Goal: Task Accomplishment & Management: Manage account settings

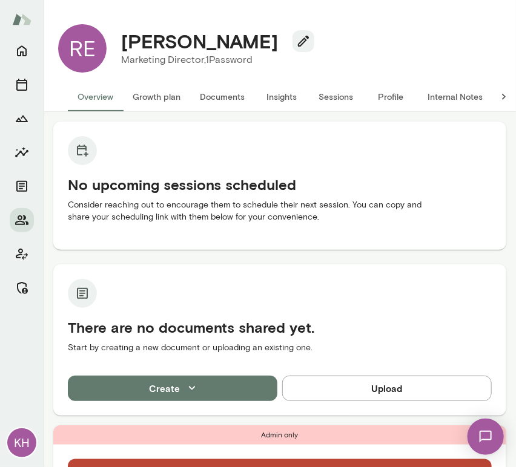
scroll to position [191, 0]
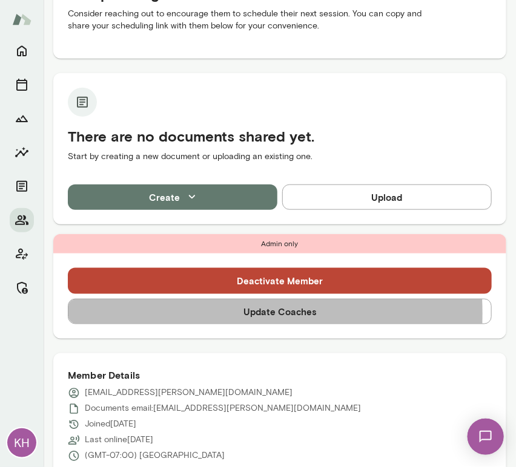
click at [159, 314] on button "Update Coaches" at bounding box center [280, 311] width 424 height 25
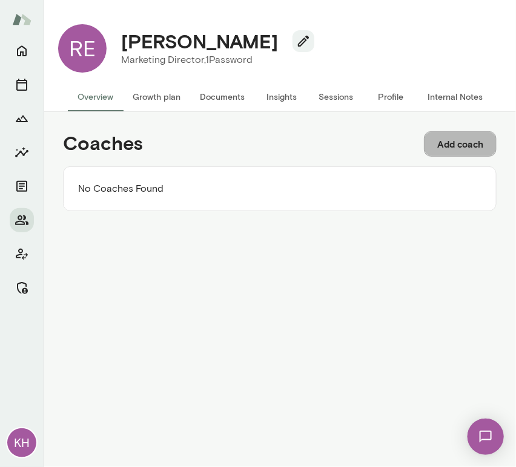
click at [459, 149] on button "Add coach" at bounding box center [460, 143] width 73 height 25
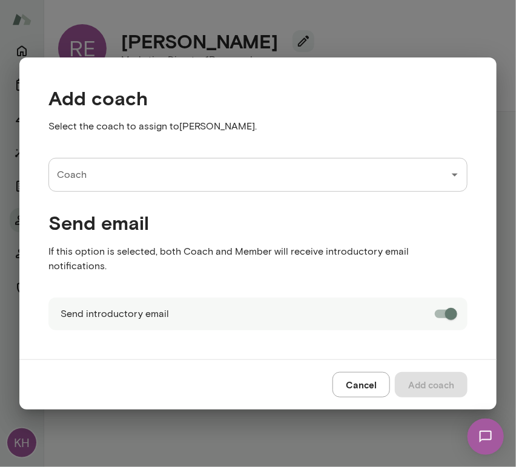
click at [93, 186] on input "Coach" at bounding box center [249, 174] width 390 height 23
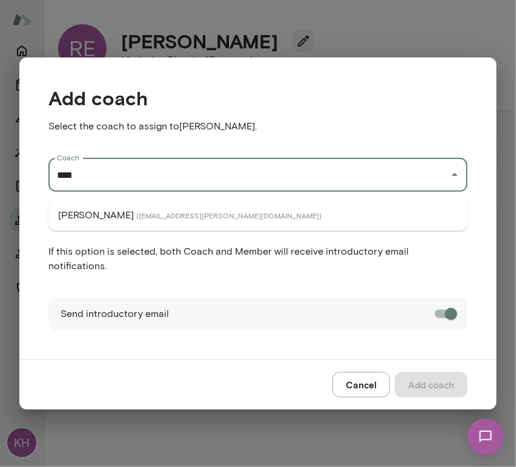
click at [93, 209] on p "[PERSON_NAME]" at bounding box center [96, 215] width 76 height 15
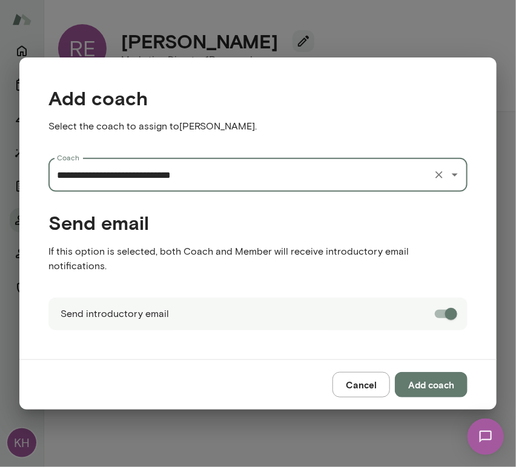
type input "**********"
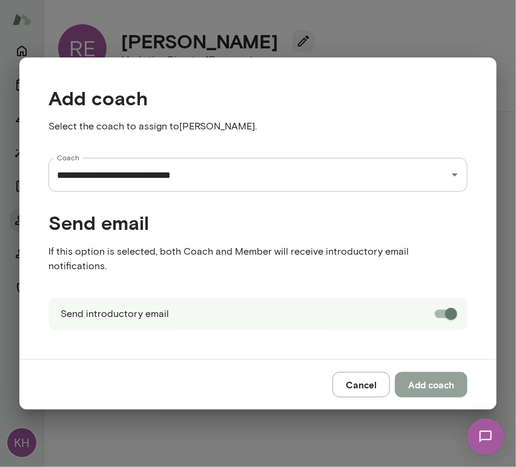
click at [426, 378] on button "Add coach" at bounding box center [431, 384] width 73 height 25
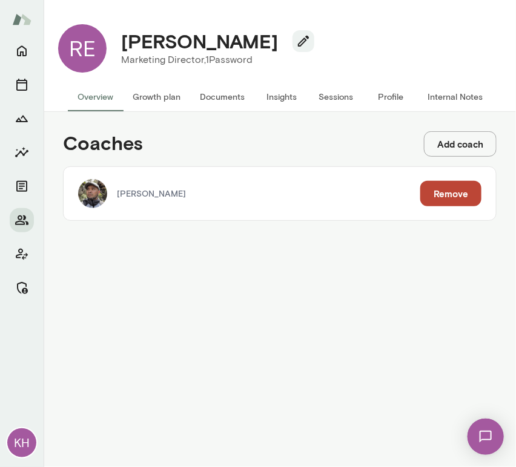
click at [104, 97] on button "Overview" at bounding box center [95, 96] width 55 height 29
click at [87, 91] on button "Overview" at bounding box center [95, 96] width 55 height 29
click at [145, 99] on button "Growth plan" at bounding box center [156, 96] width 67 height 29
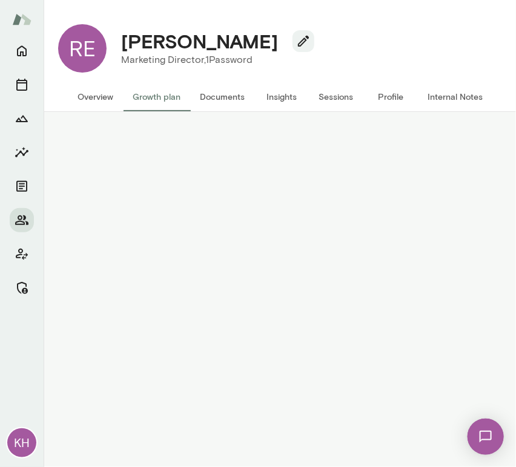
click at [100, 96] on button "Overview" at bounding box center [95, 96] width 55 height 29
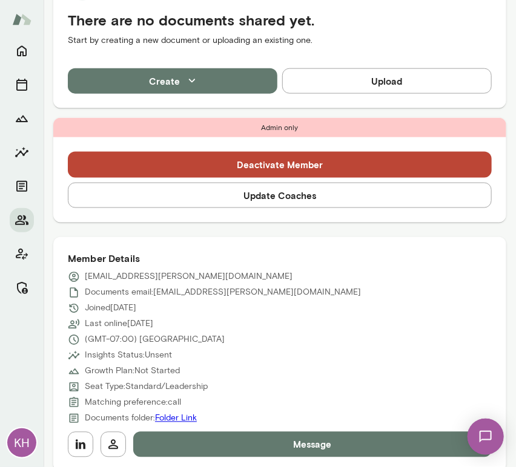
scroll to position [349, 0]
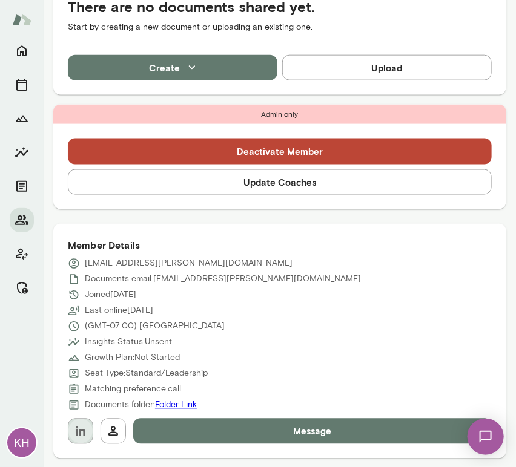
click at [77, 431] on icon "button" at bounding box center [80, 431] width 15 height 15
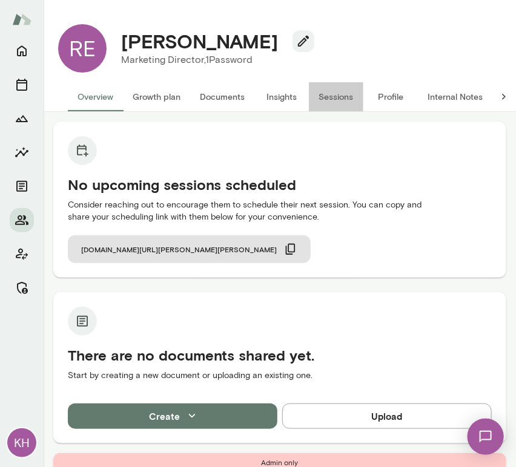
click at [345, 97] on button "Sessions" at bounding box center [336, 96] width 54 height 29
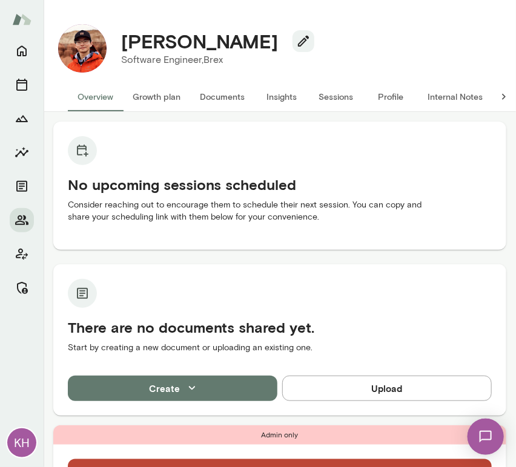
scroll to position [221, 0]
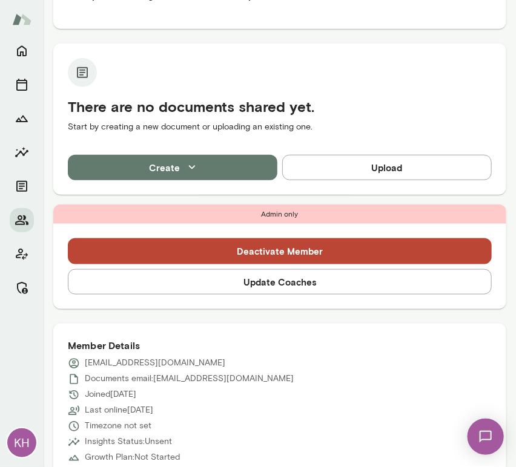
click at [228, 282] on button "Update Coaches" at bounding box center [280, 281] width 424 height 25
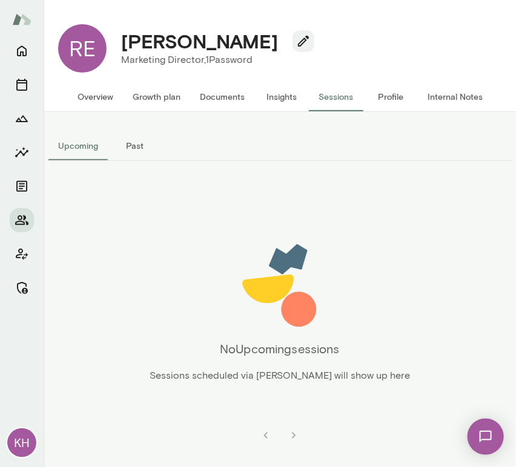
click at [456, 93] on button "Internal Notes" at bounding box center [455, 96] width 74 height 29
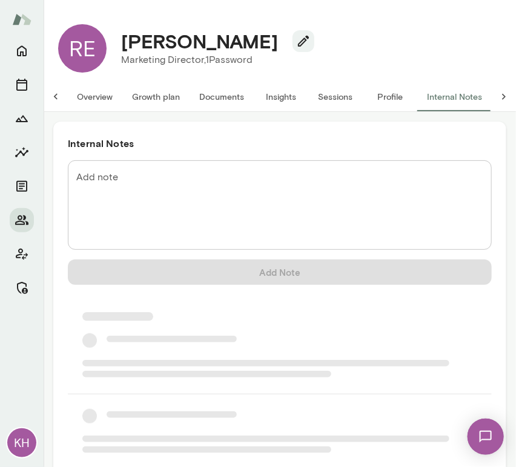
click at [216, 168] on div "* Add note" at bounding box center [280, 205] width 424 height 90
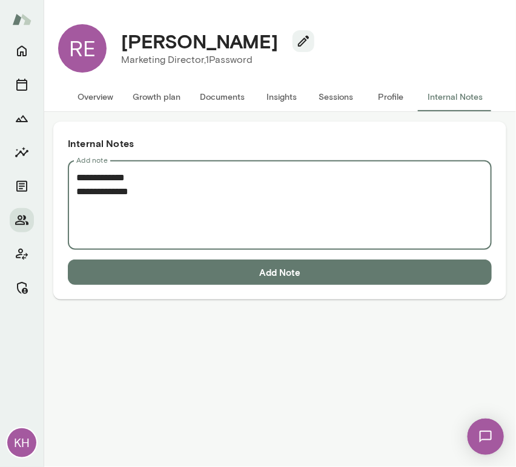
paste textarea "**********"
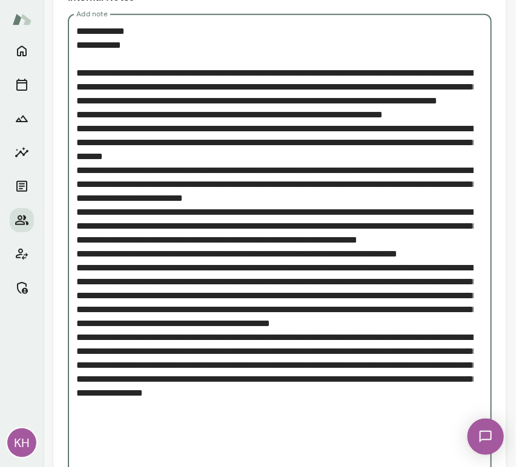
scroll to position [218, 0]
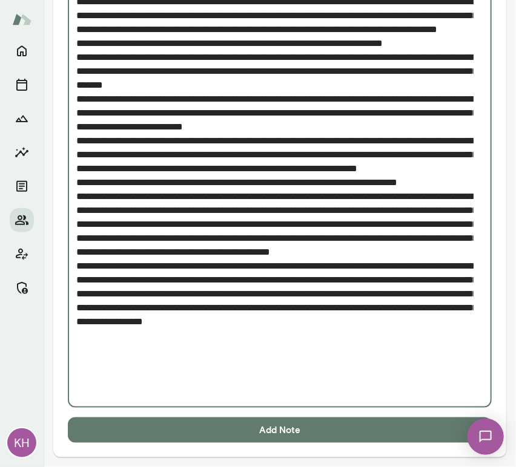
type textarea "**********"
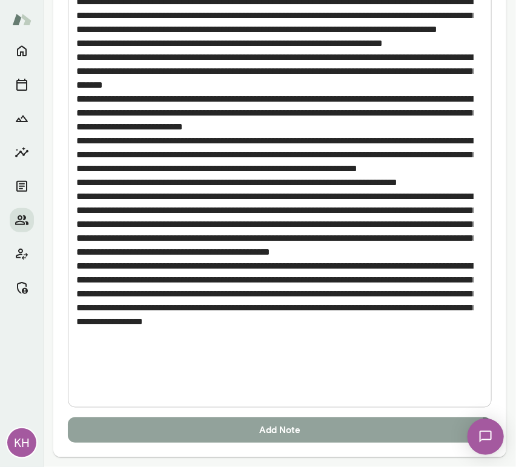
click at [174, 425] on button "Add Note" at bounding box center [280, 430] width 424 height 25
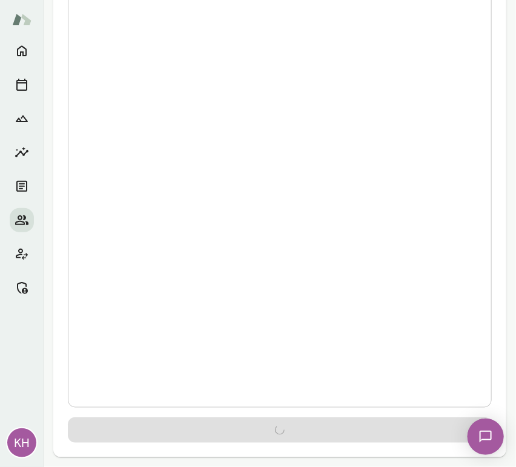
scroll to position [0, 0]
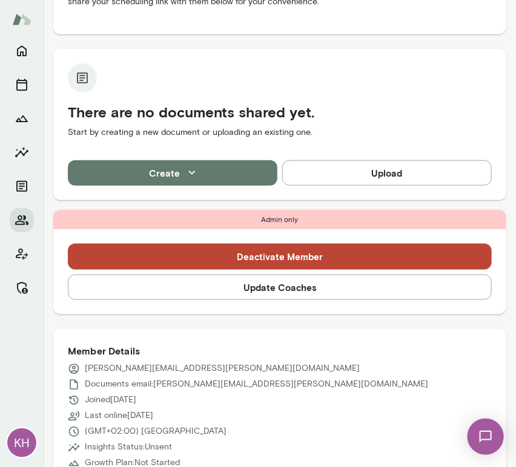
scroll to position [219, 0]
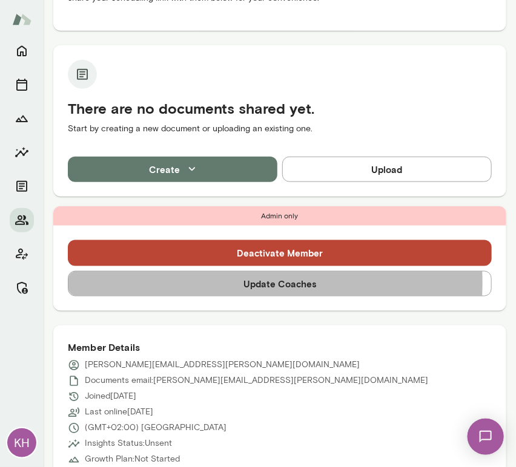
click at [208, 283] on button "Update Coaches" at bounding box center [280, 283] width 424 height 25
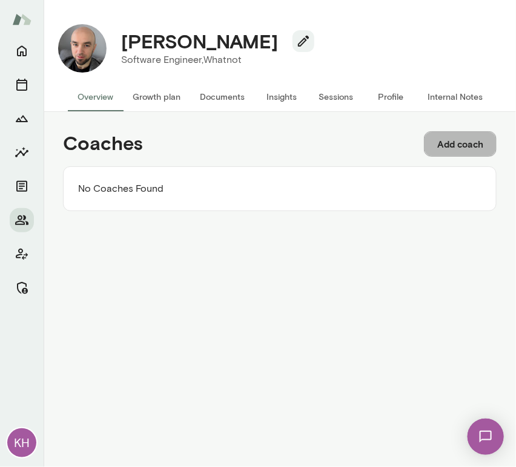
click at [459, 145] on button "Add coach" at bounding box center [460, 143] width 73 height 25
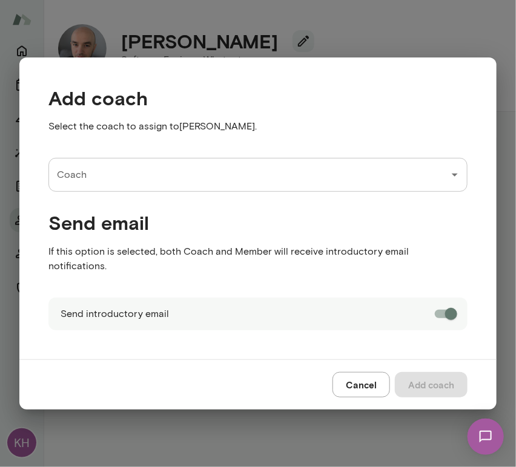
click at [131, 192] on div "Coach" at bounding box center [257, 175] width 419 height 34
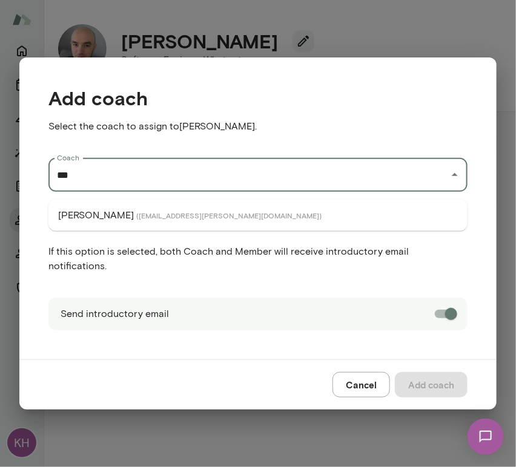
click at [133, 220] on p "Najla Elmachtoub" at bounding box center [96, 215] width 76 height 15
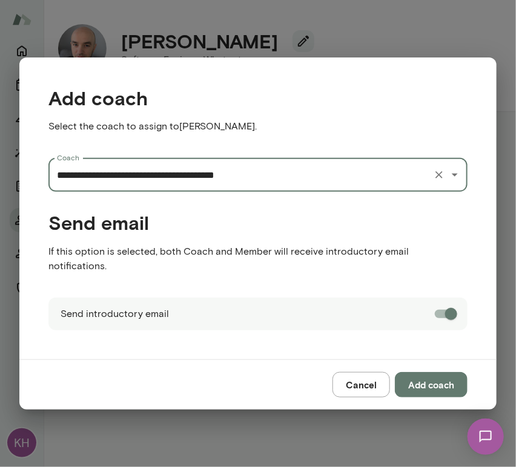
type input "**********"
click at [432, 381] on button "Add coach" at bounding box center [431, 384] width 73 height 25
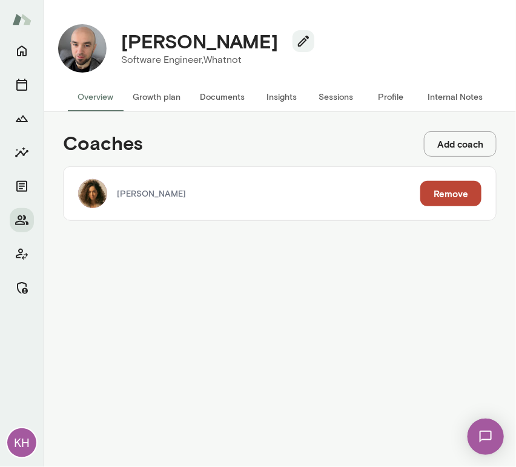
click at [449, 146] on button "Add coach" at bounding box center [460, 143] width 73 height 25
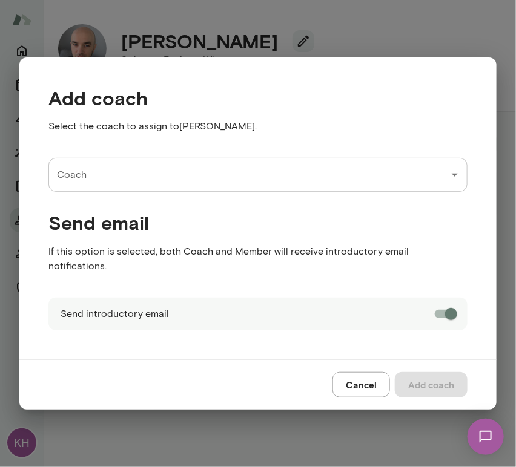
click at [208, 186] on input "Coach" at bounding box center [249, 174] width 390 height 23
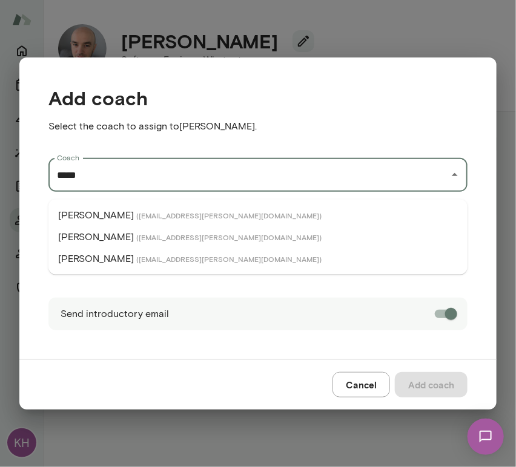
click at [157, 238] on span "( brianlawrence@mento.co )" at bounding box center [228, 237] width 185 height 10
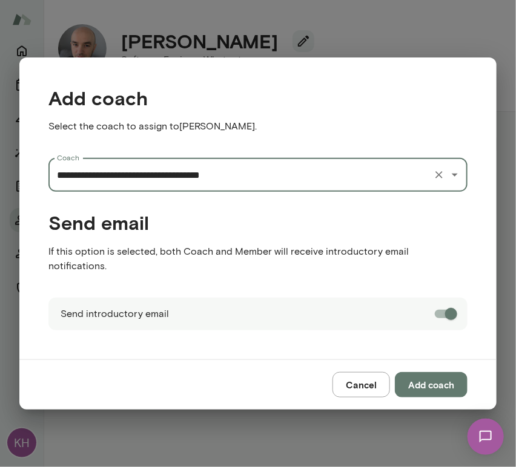
type input "**********"
click at [443, 372] on button "Add coach" at bounding box center [431, 384] width 73 height 25
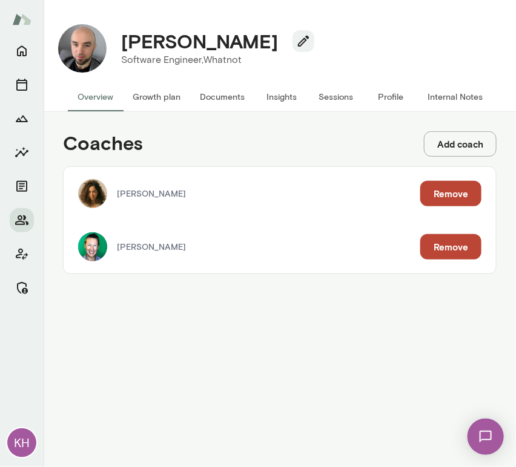
click at [451, 95] on button "Internal Notes" at bounding box center [455, 96] width 74 height 29
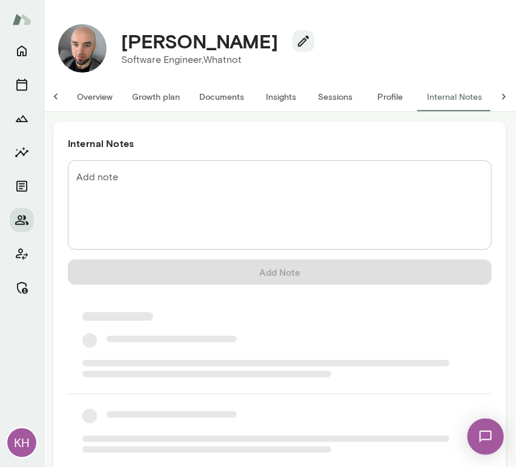
scroll to position [0, 10]
click at [160, 178] on textarea "Add note" at bounding box center [279, 206] width 407 height 70
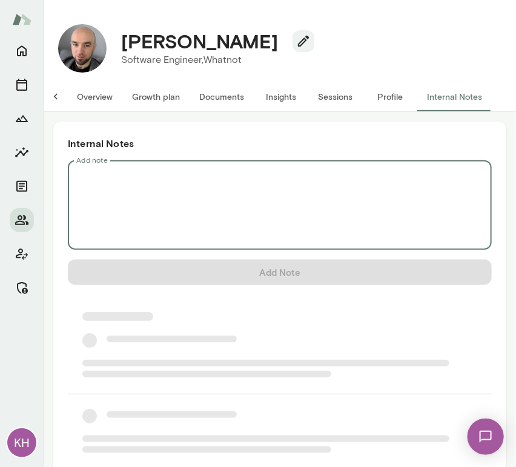
scroll to position [0, 0]
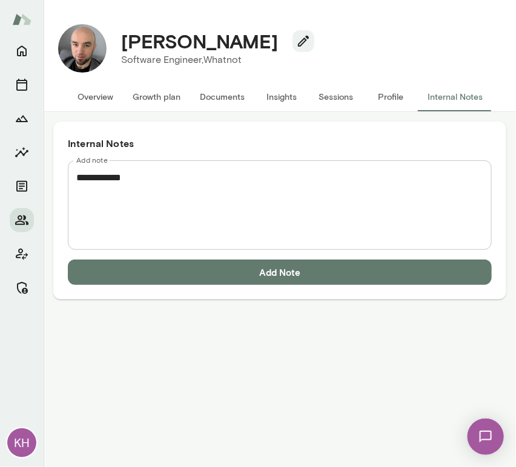
click at [96, 189] on textarea "**********" at bounding box center [279, 206] width 407 height 70
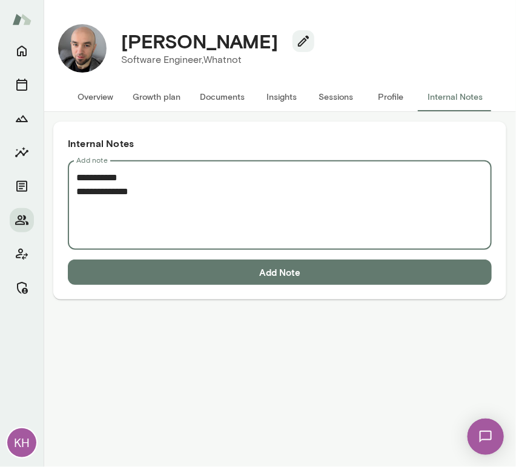
paste textarea "**********"
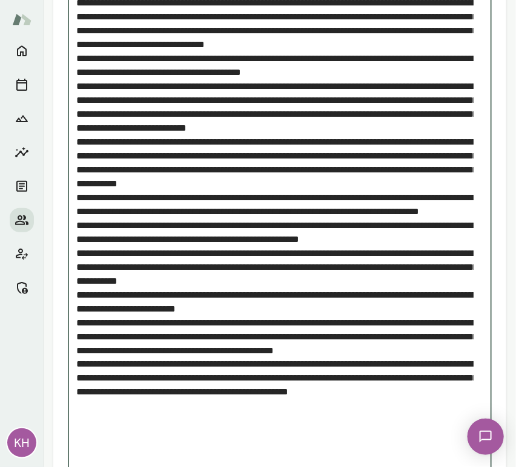
scroll to position [287, 0]
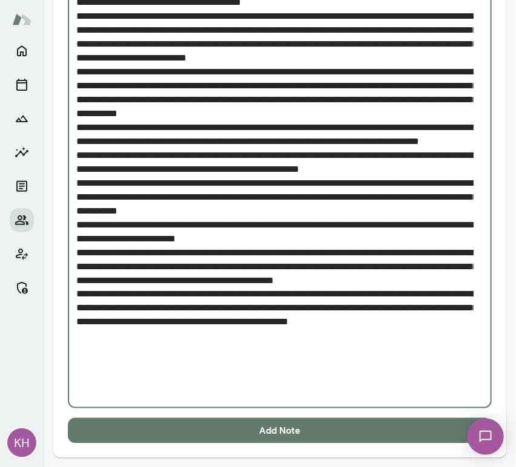
type textarea "**********"
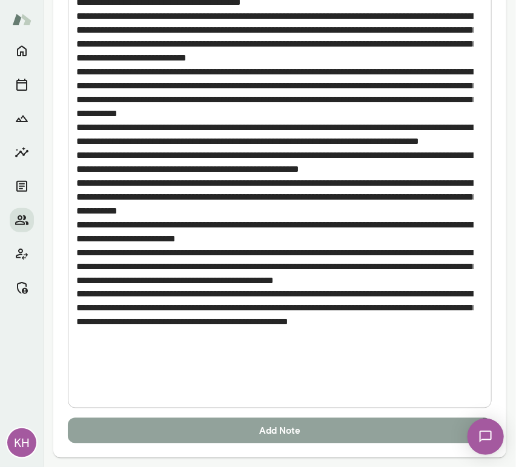
click at [249, 429] on button "Add Note" at bounding box center [280, 430] width 424 height 25
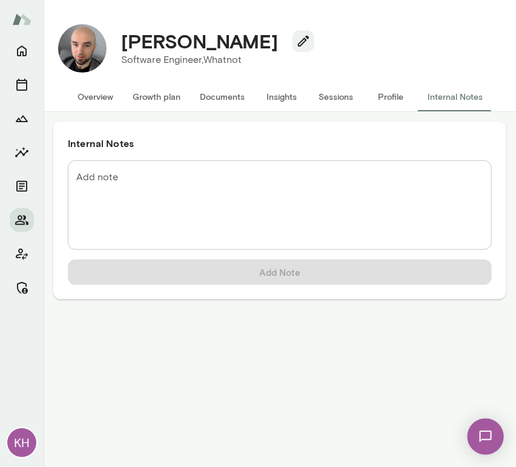
scroll to position [0, 0]
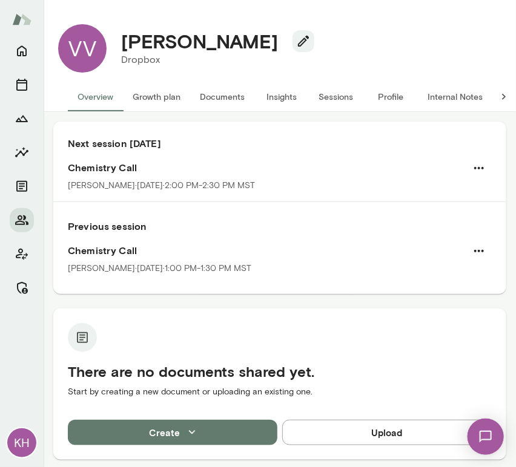
drag, startPoint x: 278, startPoint y: 42, endPoint x: 116, endPoint y: 41, distance: 161.6
click at [116, 41] on div "Veronica Velasco" at bounding box center [212, 41] width 203 height 23
copy h4 "Veronica Velasco"
click at [96, 100] on button "Overview" at bounding box center [95, 96] width 55 height 29
click at [155, 108] on button "Growth plan" at bounding box center [156, 96] width 67 height 29
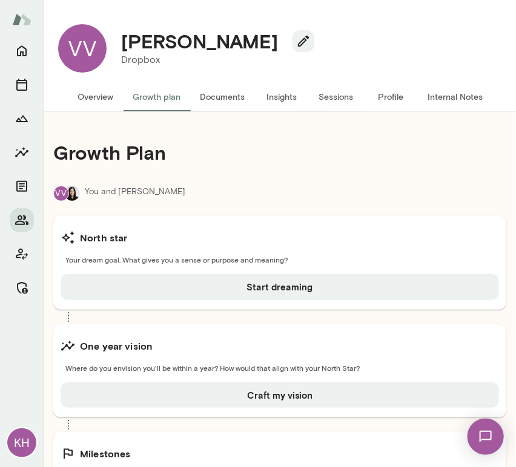
click at [94, 97] on button "Overview" at bounding box center [95, 96] width 55 height 29
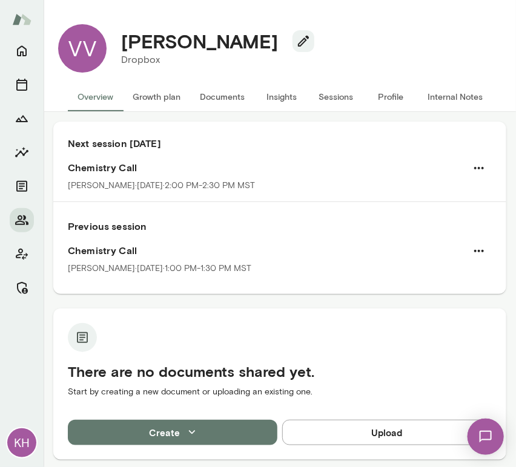
scroll to position [311, 0]
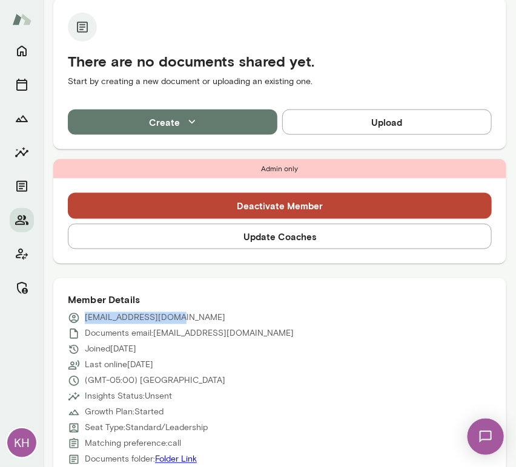
drag, startPoint x: 180, startPoint y: 315, endPoint x: 87, endPoint y: 312, distance: 93.3
click at [87, 312] on div "vvelasco@dropbox.com" at bounding box center [280, 318] width 424 height 12
copy p "vvelasco@dropbox.com"
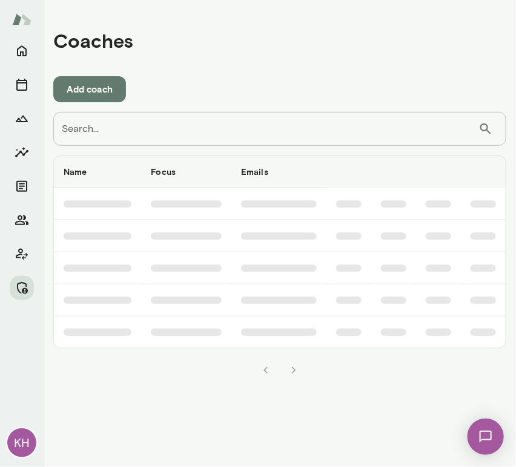
click at [222, 127] on input "Search..." at bounding box center [265, 129] width 425 height 34
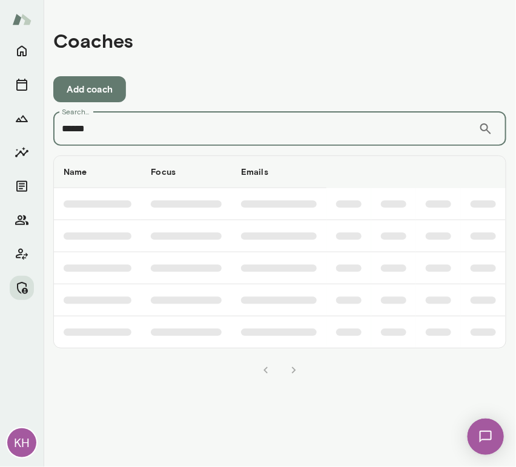
type input "******"
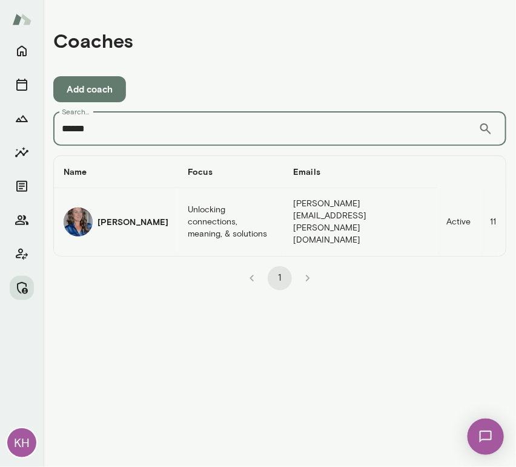
click at [90, 209] on img "coaches table" at bounding box center [78, 222] width 29 height 29
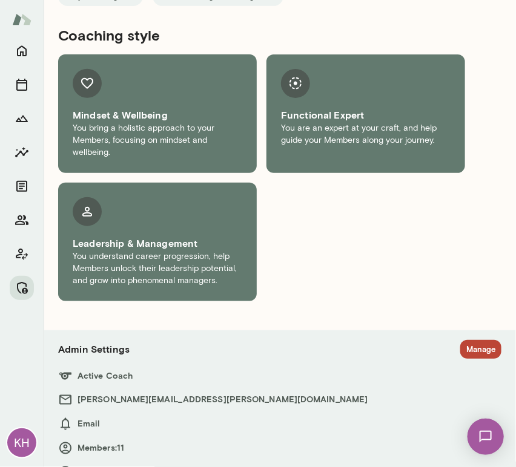
scroll to position [1430, 0]
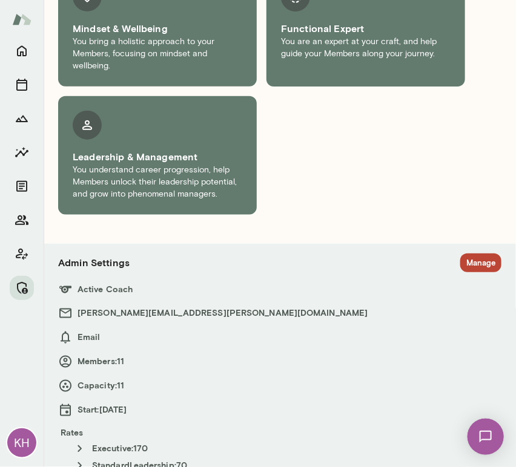
click at [460, 254] on button "Manage" at bounding box center [480, 263] width 41 height 19
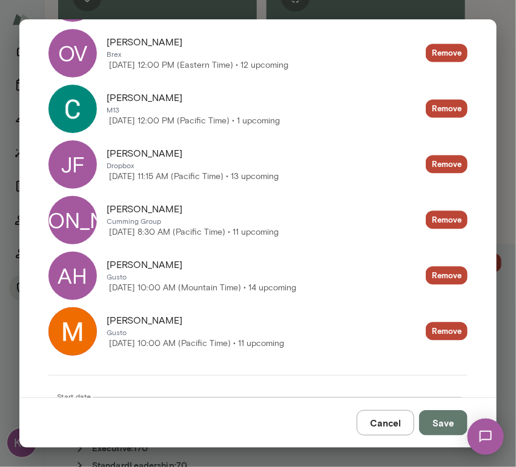
scroll to position [589, 0]
